Goal: Task Accomplishment & Management: Complete application form

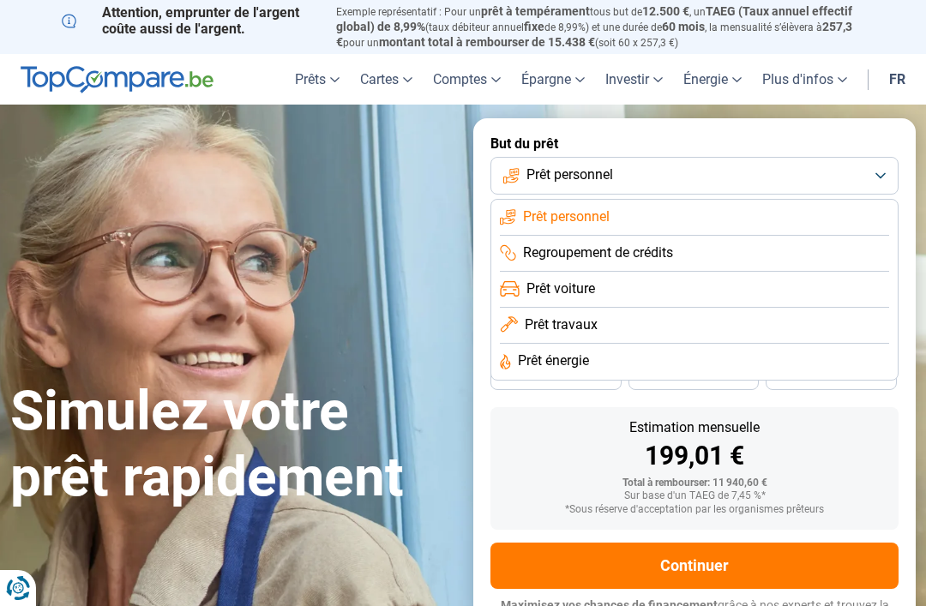
click at [702, 278] on li "Prêt voiture" at bounding box center [694, 290] width 389 height 36
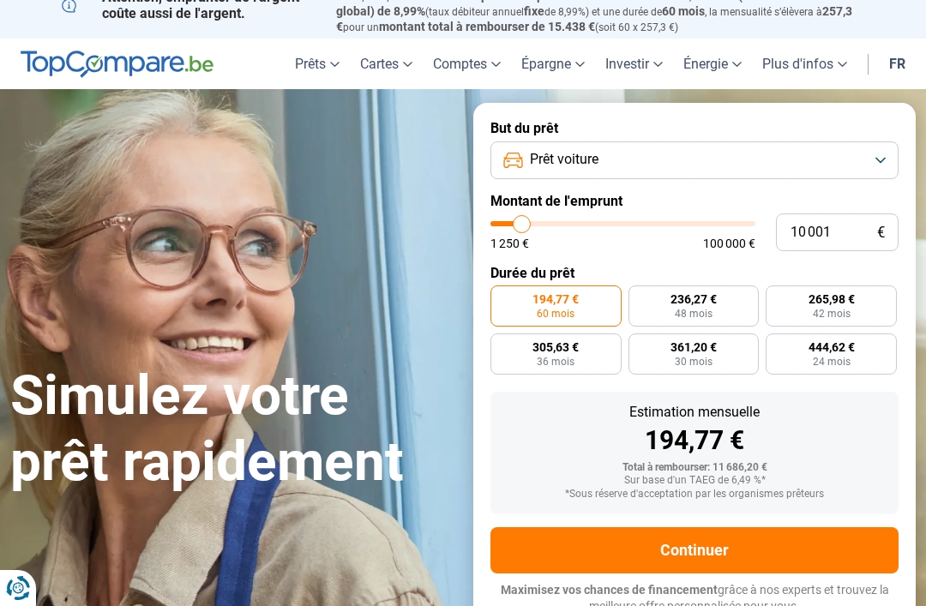
scroll to position [16, 0]
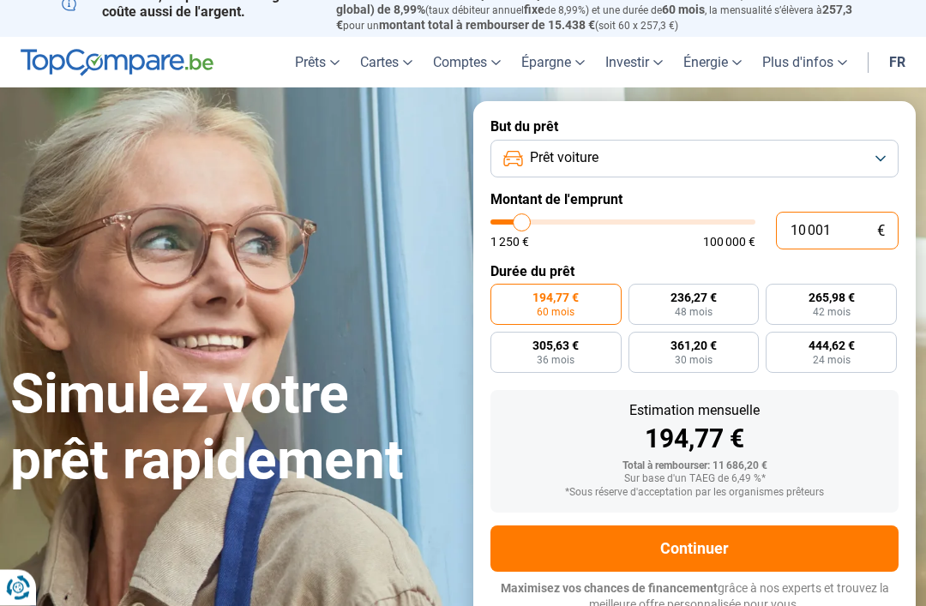
click at [840, 229] on input "10 001" at bounding box center [837, 232] width 123 height 38
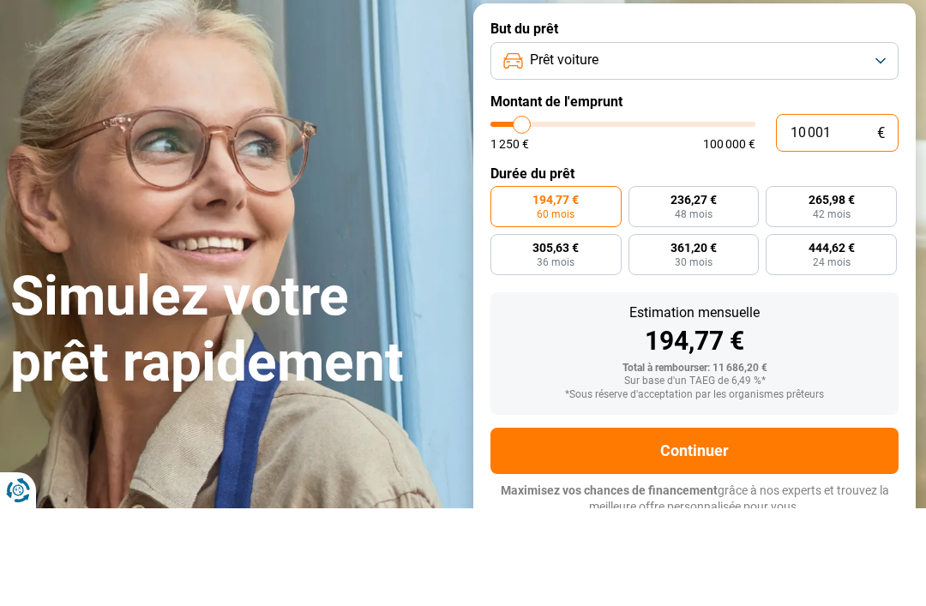
type input "1 000"
type input "1250"
type input "100"
type input "1250"
type input "10"
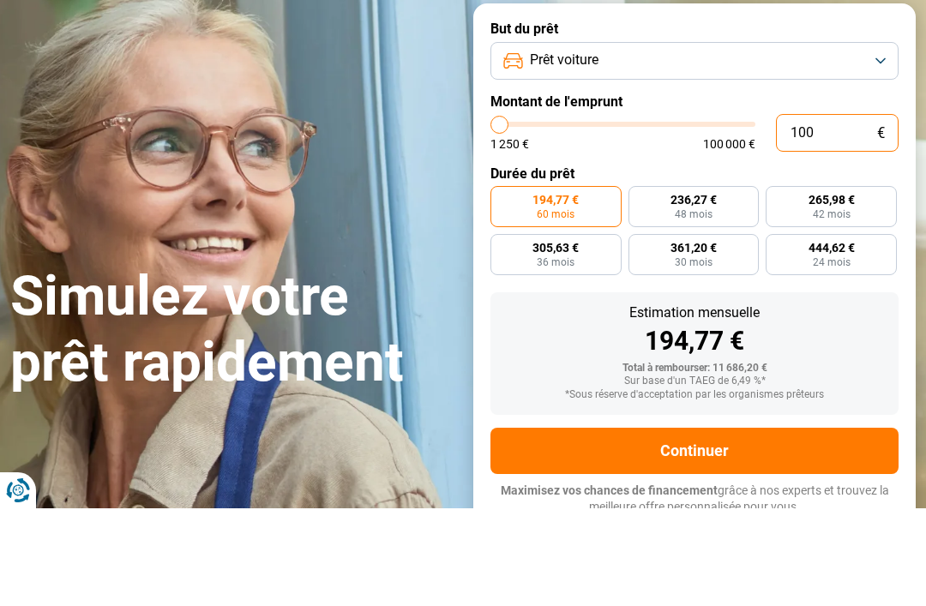
type input "1250"
type input "1"
type input "1250"
type input "0"
type input "1250"
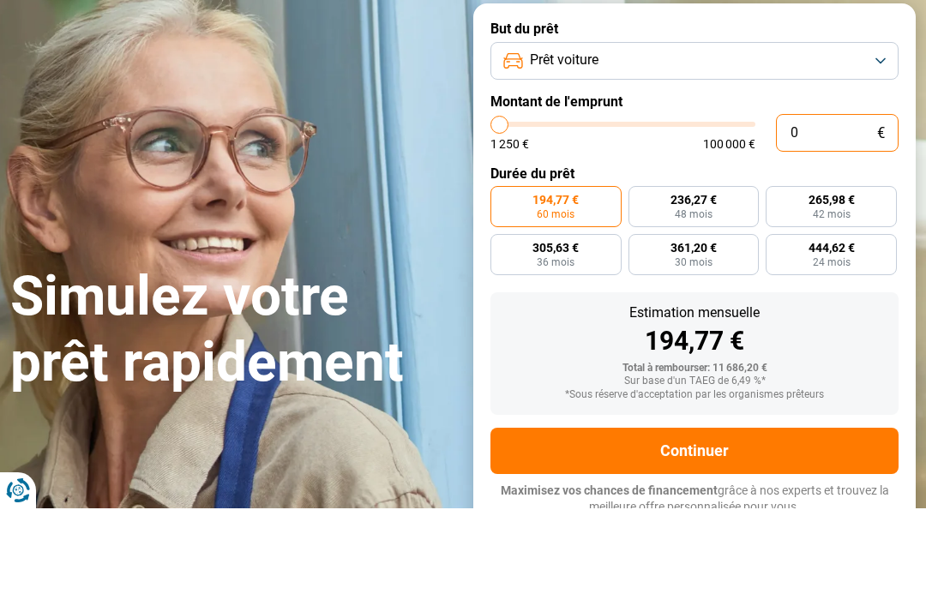
type input "6"
type input "1250"
type input "60"
type input "1250"
type input "600"
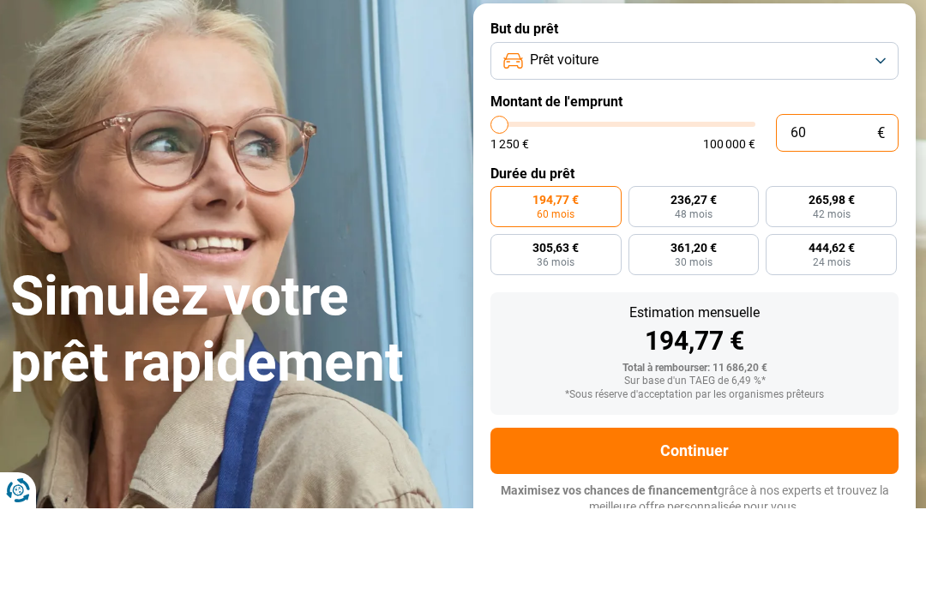
type input "1250"
type input "6 000"
type input "6000"
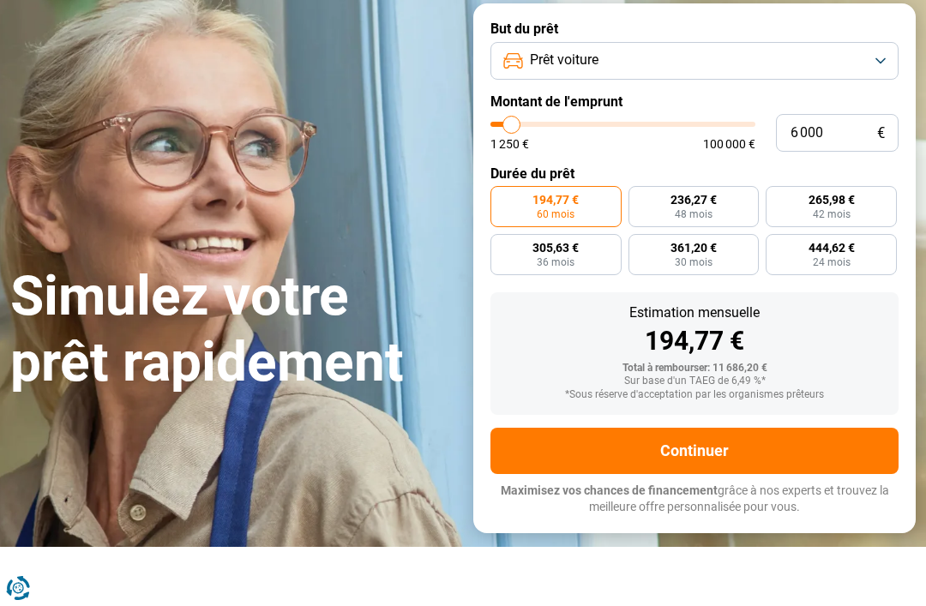
radio input "true"
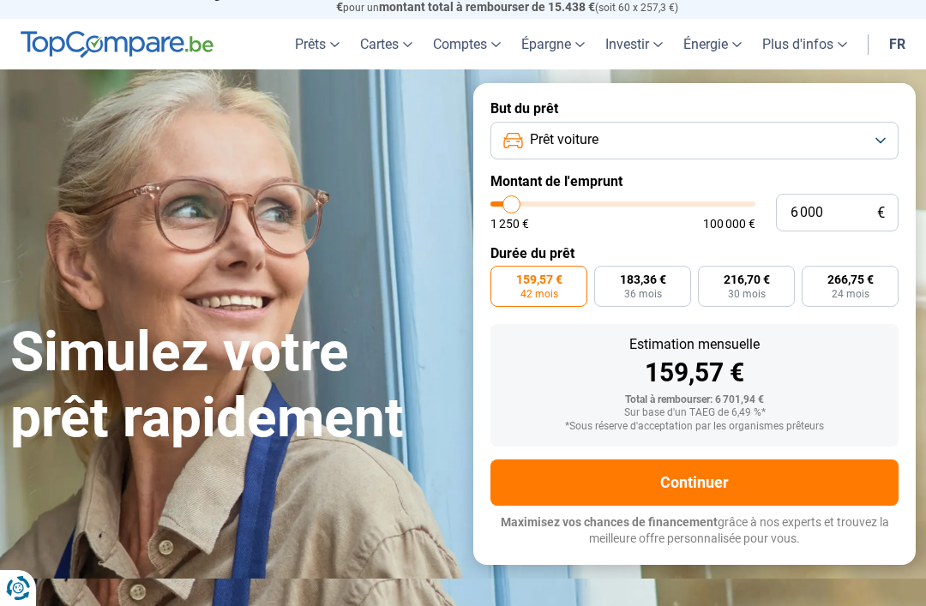
scroll to position [39, 0]
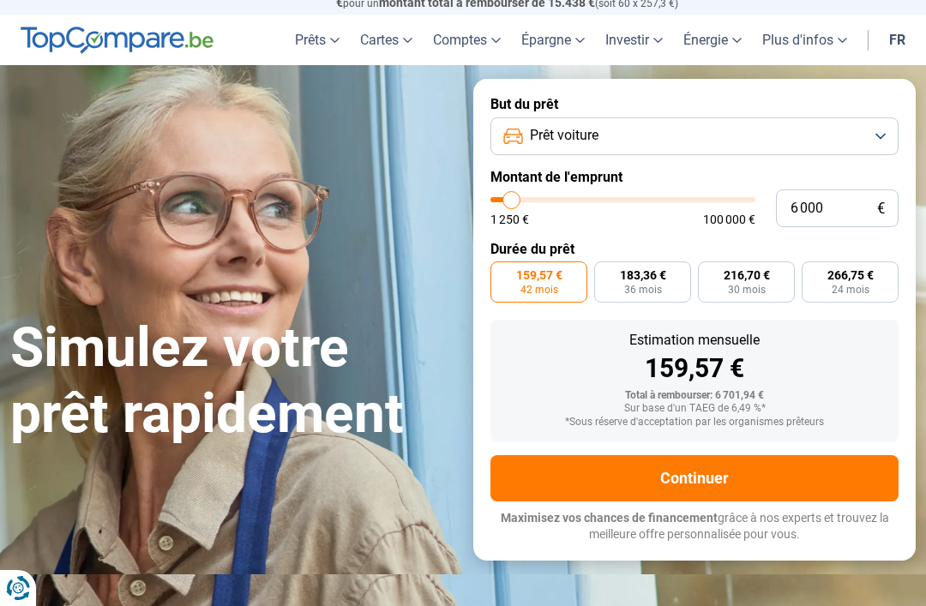
click at [735, 466] on button "Continuer" at bounding box center [694, 478] width 408 height 46
click at [759, 463] on button "Continuer" at bounding box center [694, 478] width 408 height 46
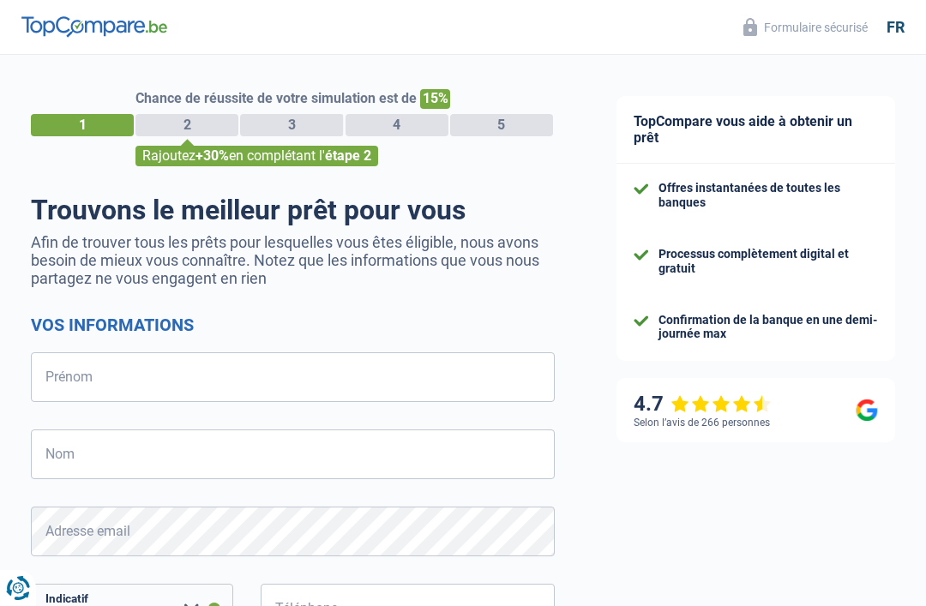
select select "32"
